Goal: Task Accomplishment & Management: Manage account settings

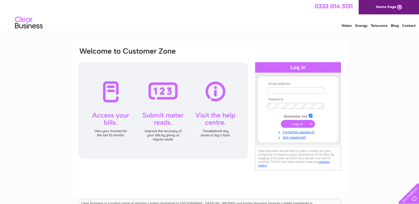
click at [108, 99] on div at bounding box center [162, 110] width 169 height 97
click at [274, 92] on input "text" at bounding box center [295, 90] width 57 height 6
type input "[PERSON_NAME][EMAIL_ADDRESS][DOMAIN_NAME]"
click at [294, 124] on input "submit" at bounding box center [298, 124] width 34 height 8
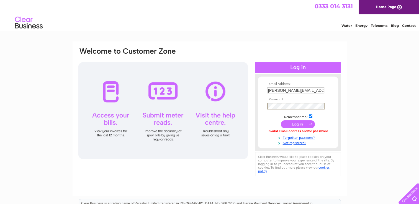
click at [291, 125] on input "submit" at bounding box center [298, 124] width 34 height 8
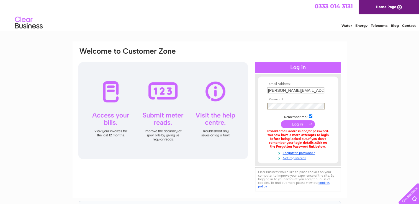
click at [291, 124] on input "submit" at bounding box center [298, 124] width 34 height 8
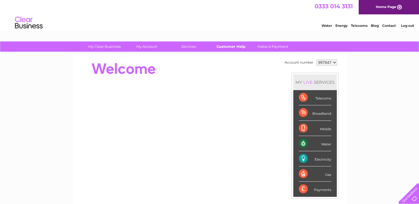
click at [223, 47] on link "Customer Help" at bounding box center [231, 46] width 46 height 10
